Goal: Transaction & Acquisition: Book appointment/travel/reservation

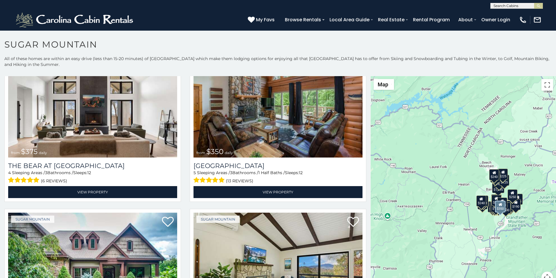
scroll to position [61, 0]
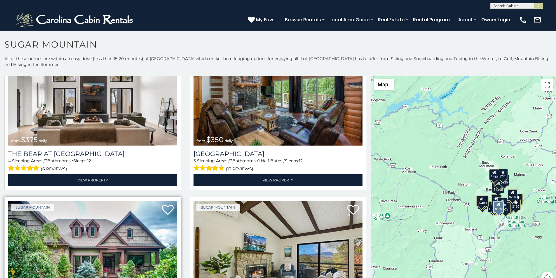
click at [25, 277] on img at bounding box center [92, 257] width 169 height 113
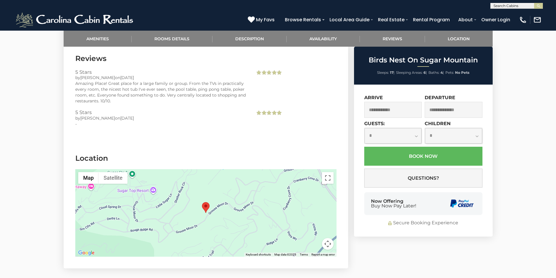
scroll to position [1363, 0]
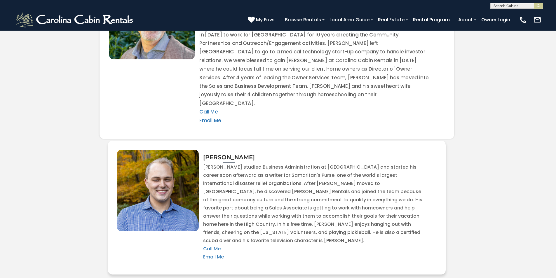
scroll to position [1229, 0]
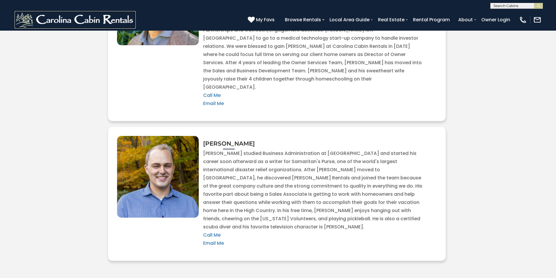
click at [27, 15] on img at bounding box center [75, 20] width 121 height 18
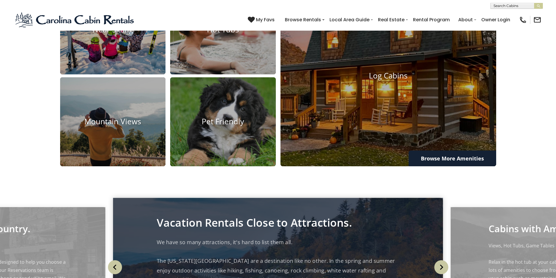
scroll to position [806, 0]
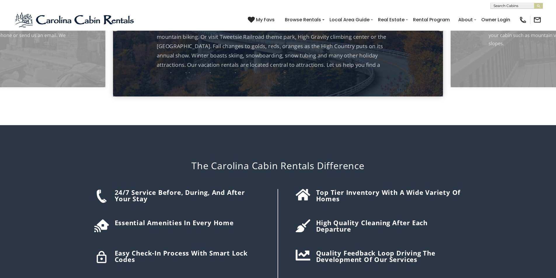
click at [285, 144] on div "The Carolina Cabin Rentals Difference 24/7 Service before, during, and after yo…" at bounding box center [278, 217] width 383 height 184
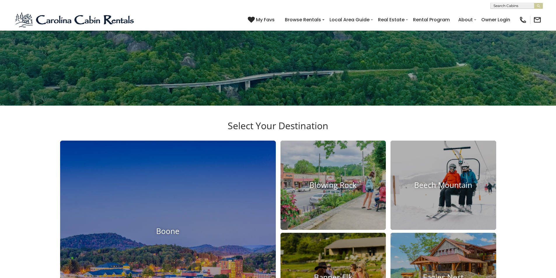
scroll to position [136, 0]
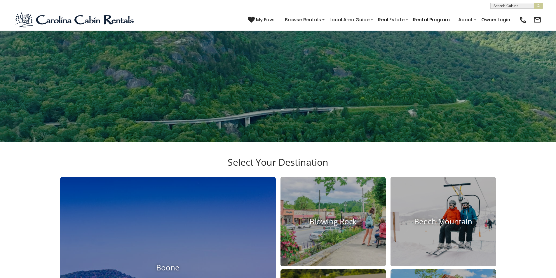
click at [105, 11] on div "(828) 295-6000 My Favs Browse Rentals Local Area Guide Activities & Attractions…" at bounding box center [278, 20] width 556 height 22
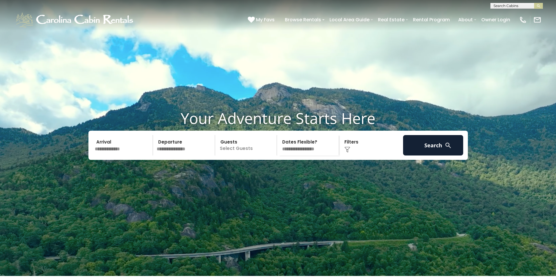
scroll to position [0, 0]
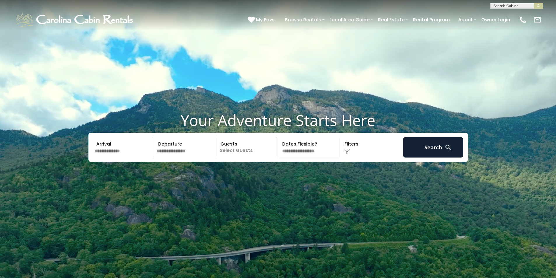
click at [161, 1] on div "**********" at bounding box center [278, 4] width 556 height 9
click at [292, 1] on div "**********" at bounding box center [278, 4] width 556 height 9
click at [383, 171] on div "Your Adventure Starts Here Arrival Departure Guests Select Guests Guests - 0 + +" at bounding box center [278, 141] width 556 height 60
click at [540, 4] on img "submit" at bounding box center [539, 6] width 4 height 4
